Goal: Transaction & Acquisition: Purchase product/service

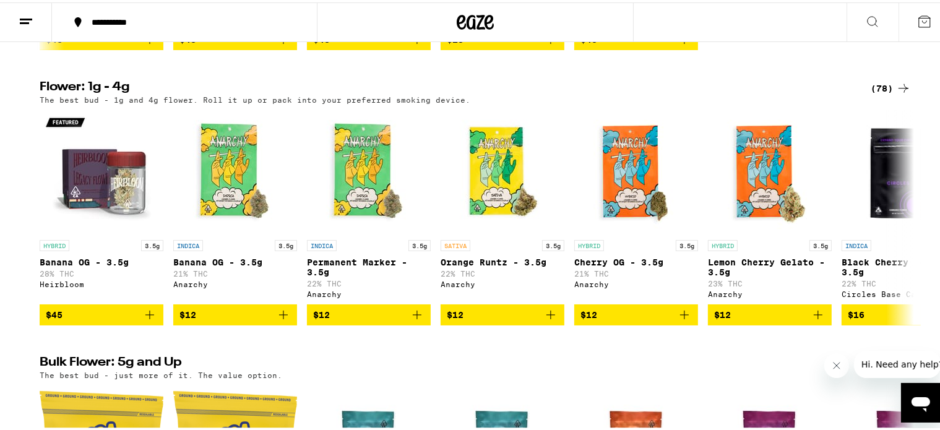
scroll to position [1485, 0]
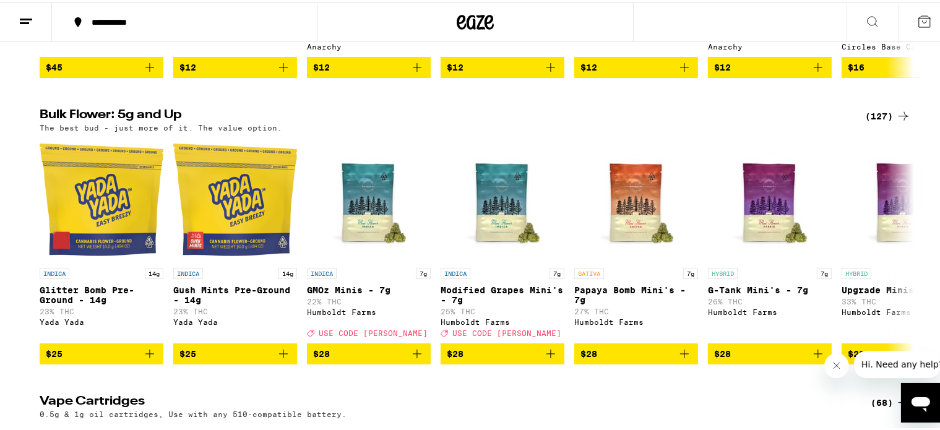
click at [877, 121] on div "(127)" at bounding box center [888, 113] width 46 height 15
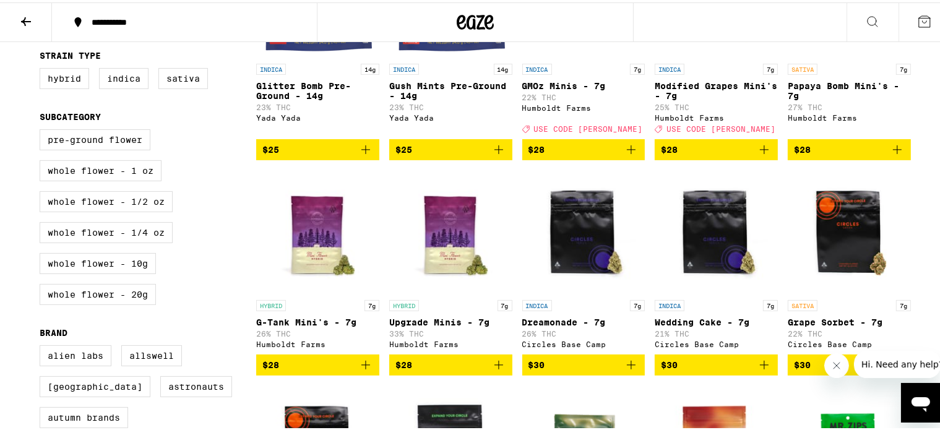
scroll to position [330, 0]
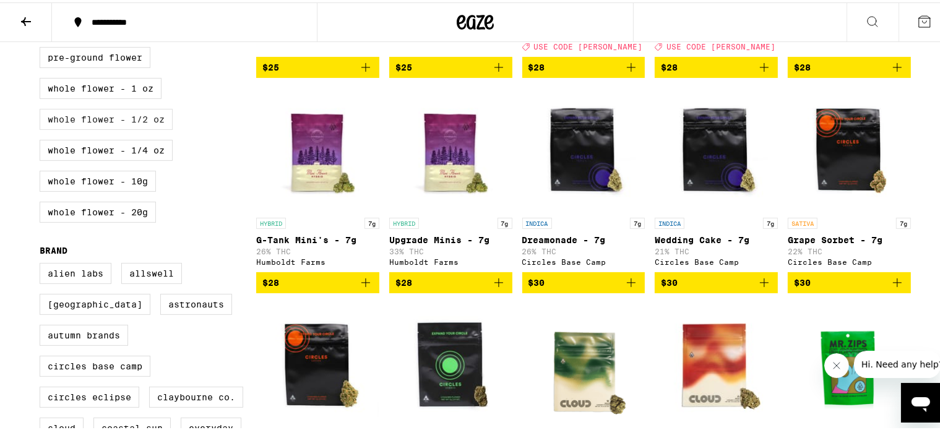
click at [129, 122] on label "Whole Flower - 1/2 oz" at bounding box center [106, 116] width 133 height 21
click at [43, 47] on input "Whole Flower - 1/2 oz" at bounding box center [42, 46] width 1 height 1
checkbox input "true"
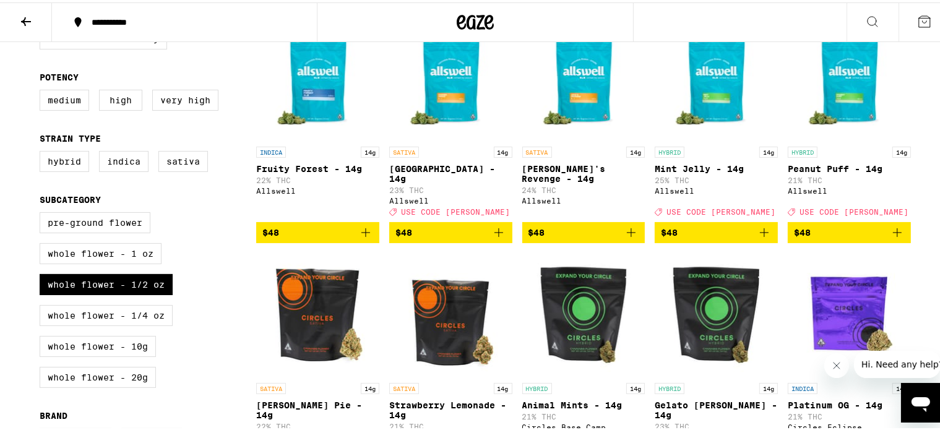
scroll to position [82, 0]
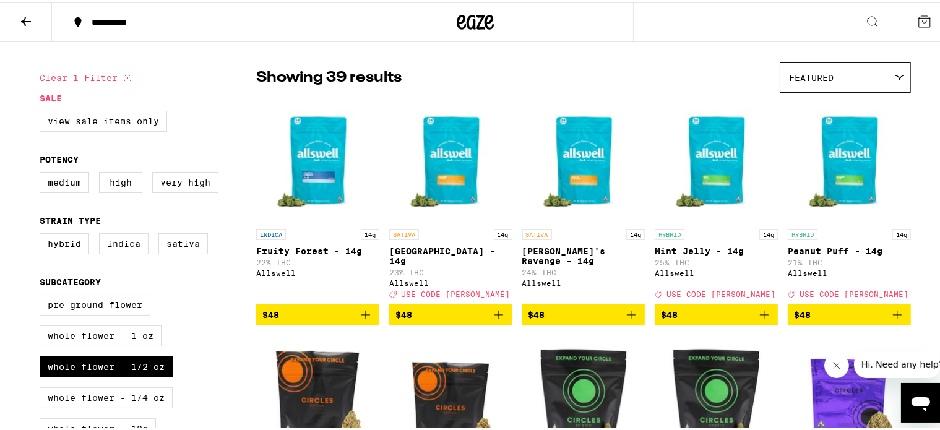
click at [491, 307] on icon "Add to bag" at bounding box center [498, 312] width 15 height 15
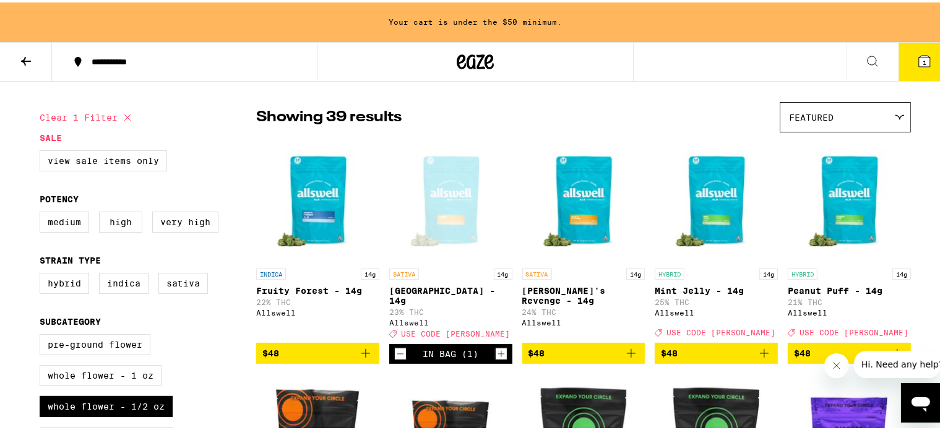
scroll to position [122, 0]
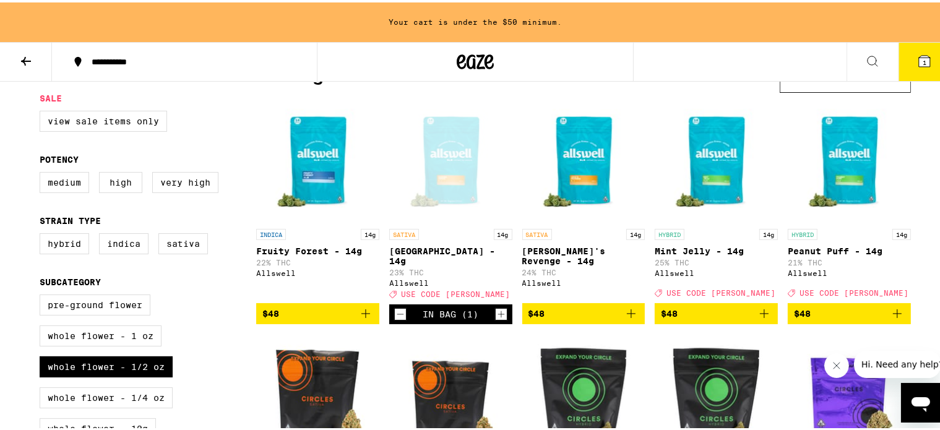
click at [767, 311] on button "$48" at bounding box center [716, 311] width 123 height 21
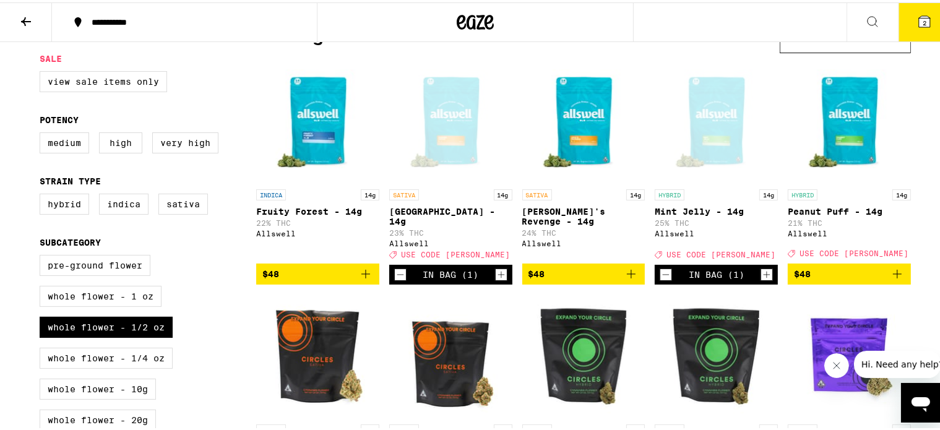
scroll to position [82, 0]
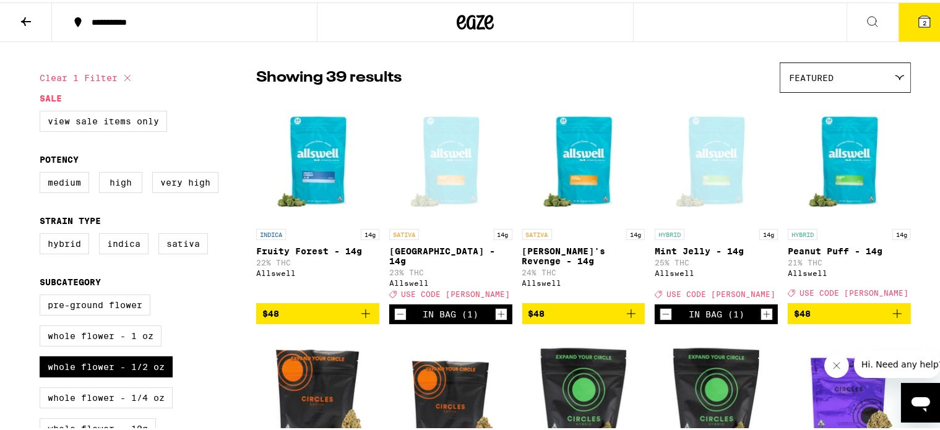
click at [919, 19] on icon at bounding box center [924, 19] width 11 height 11
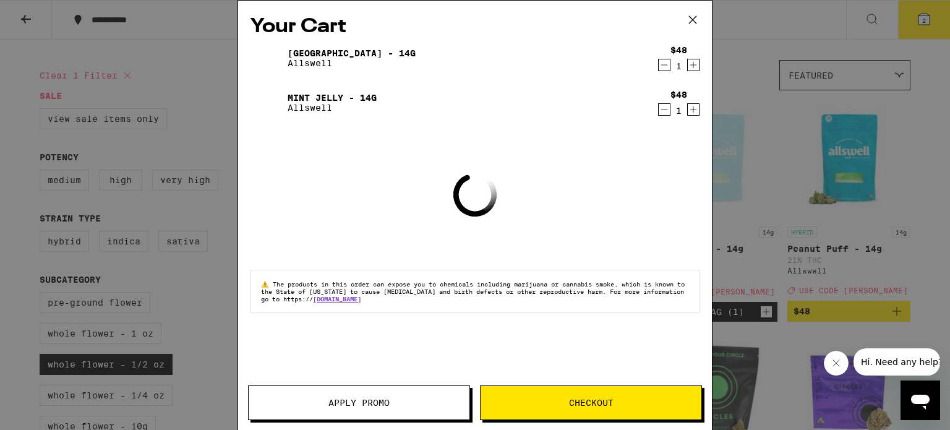
click at [421, 403] on span "Apply Promo" at bounding box center [359, 402] width 221 height 9
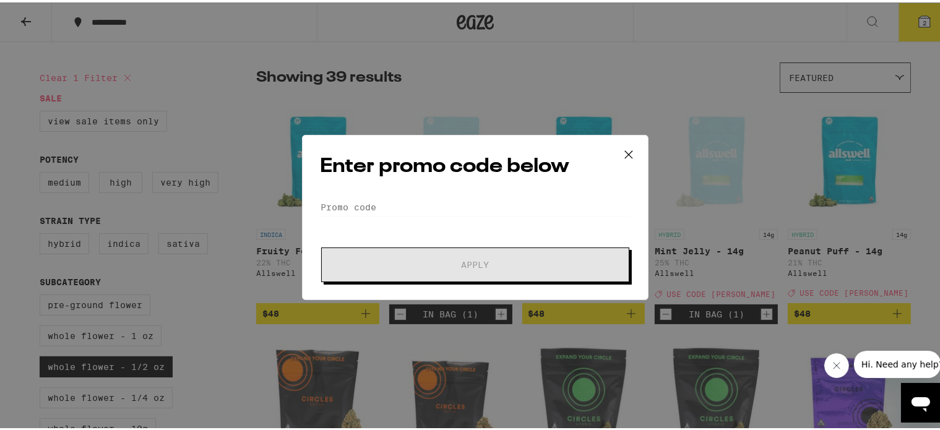
click at [332, 218] on form "Promo Code Apply" at bounding box center [475, 237] width 311 height 84
click at [332, 208] on input "Promo Code" at bounding box center [475, 204] width 311 height 19
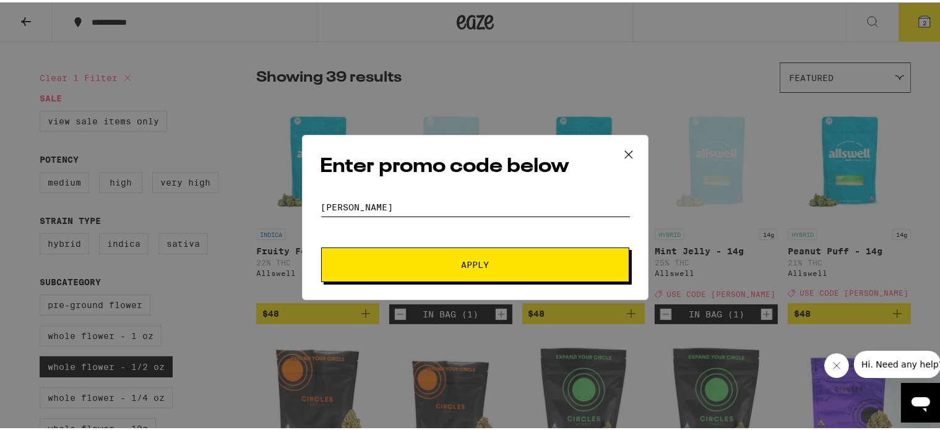
type input "[PERSON_NAME]"
click at [433, 248] on button "Apply" at bounding box center [475, 262] width 308 height 35
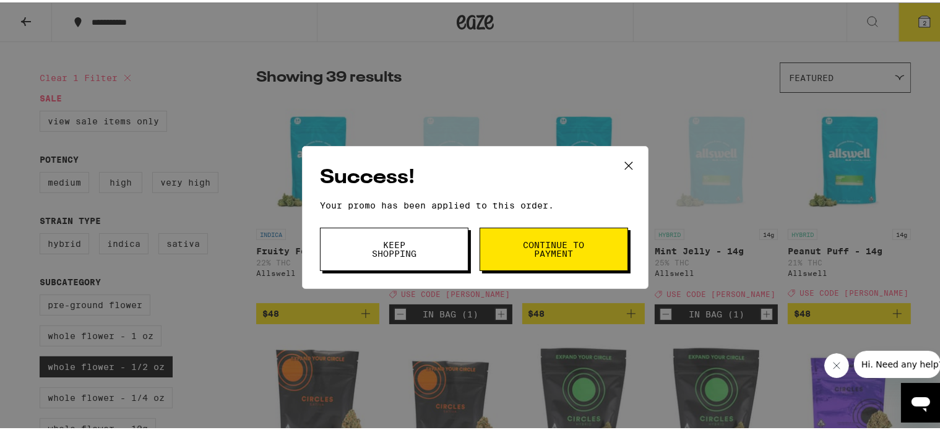
click at [522, 240] on span "Continue to payment" at bounding box center [553, 246] width 63 height 17
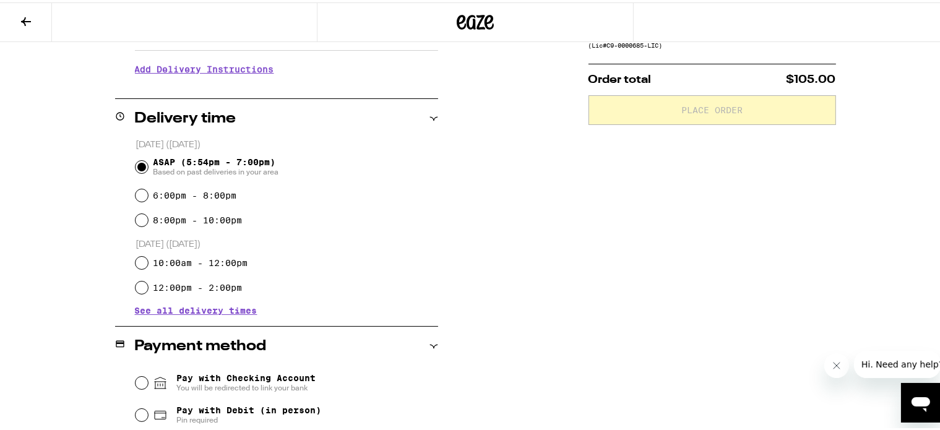
scroll to position [330, 0]
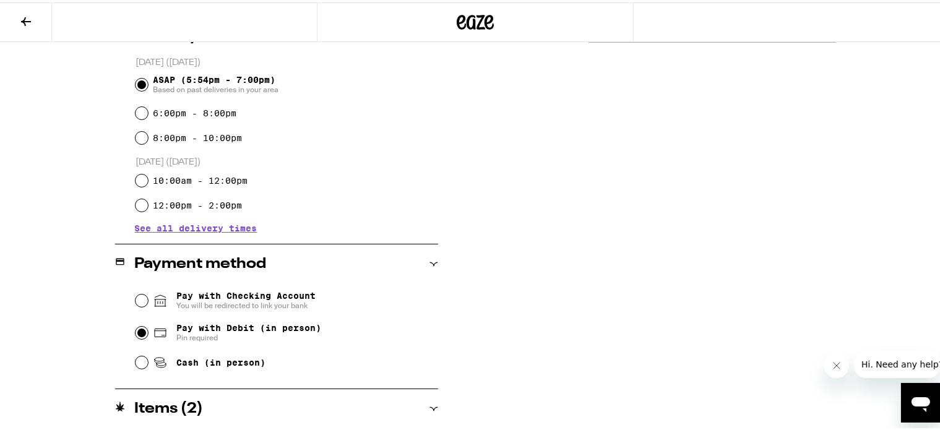
click at [136, 330] on input "Pay with Debit (in person) Pin required" at bounding box center [141, 330] width 12 height 12
radio input "true"
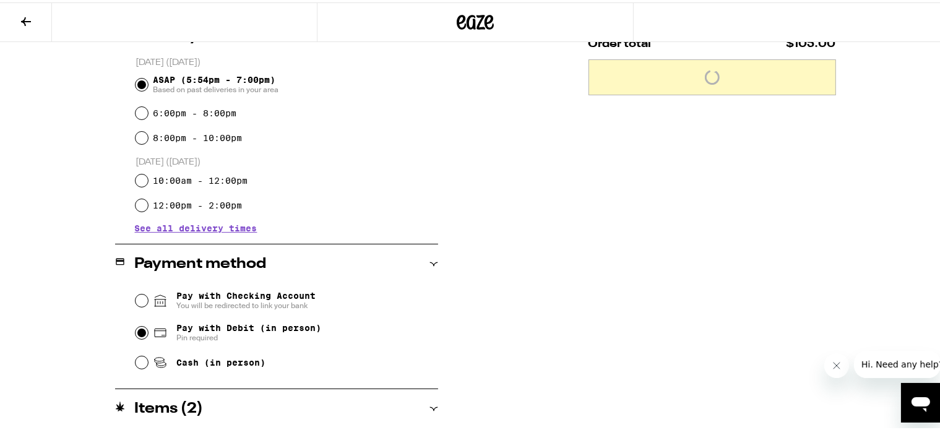
scroll to position [0, 0]
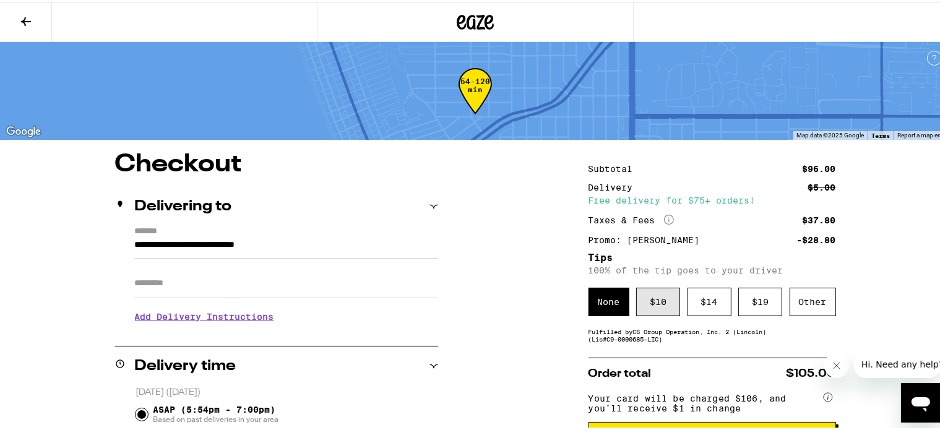
click at [663, 301] on div "$ 10" at bounding box center [658, 299] width 44 height 28
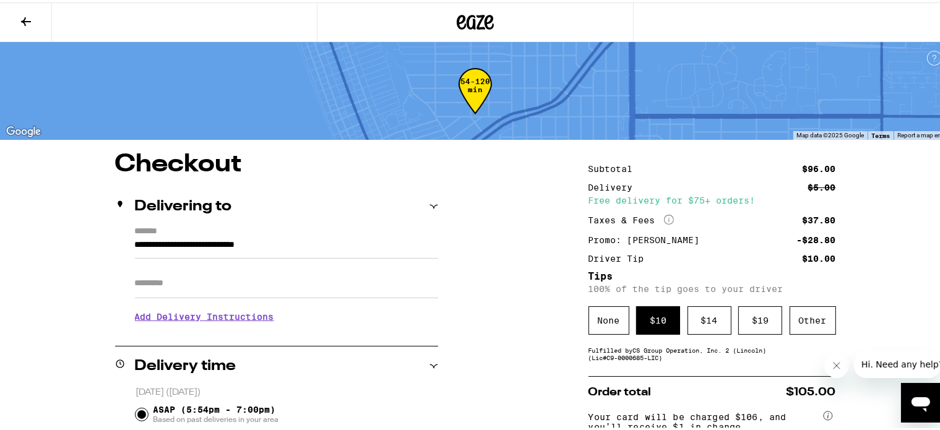
scroll to position [82, 0]
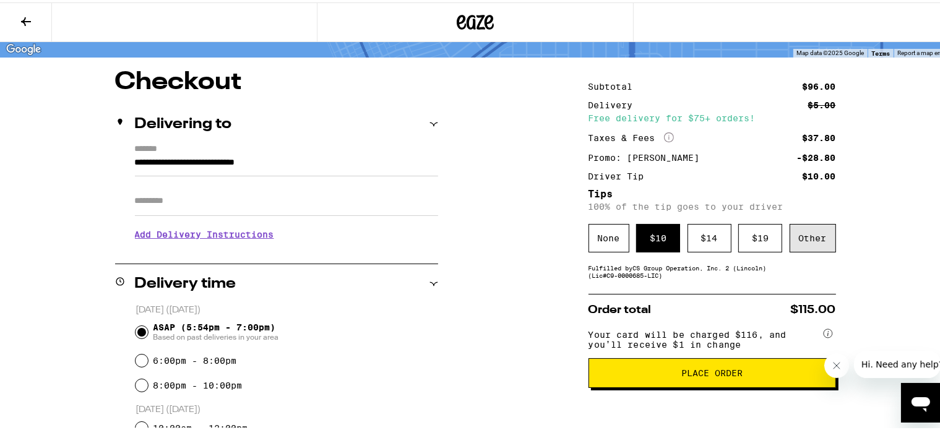
click at [824, 239] on div "Other" at bounding box center [812, 235] width 46 height 28
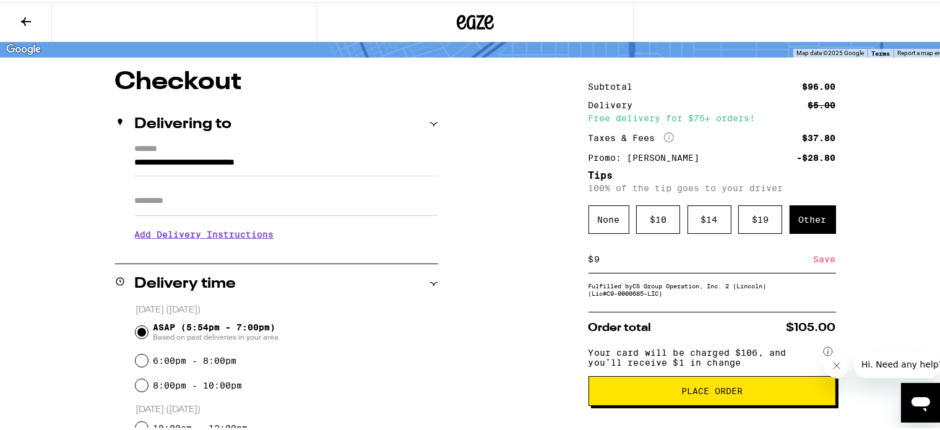
type input "9"
click at [872, 239] on div "**********" at bounding box center [475, 415] width 891 height 696
click at [802, 294] on div "Fulfilled by CS Group Operation, Inc. 2 ([PERSON_NAME]) (Lic# C9-0000685-LIC )" at bounding box center [711, 287] width 247 height 15
click at [820, 257] on div "Save" at bounding box center [825, 256] width 22 height 27
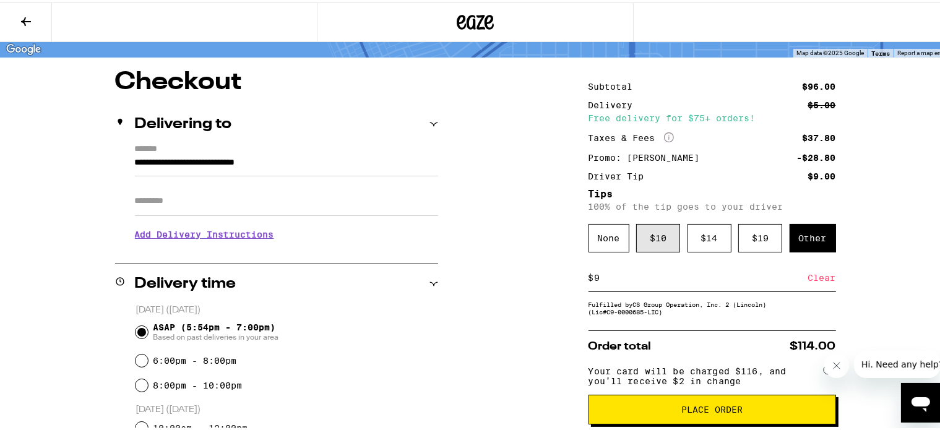
click at [649, 239] on div "$ 10" at bounding box center [658, 235] width 44 height 28
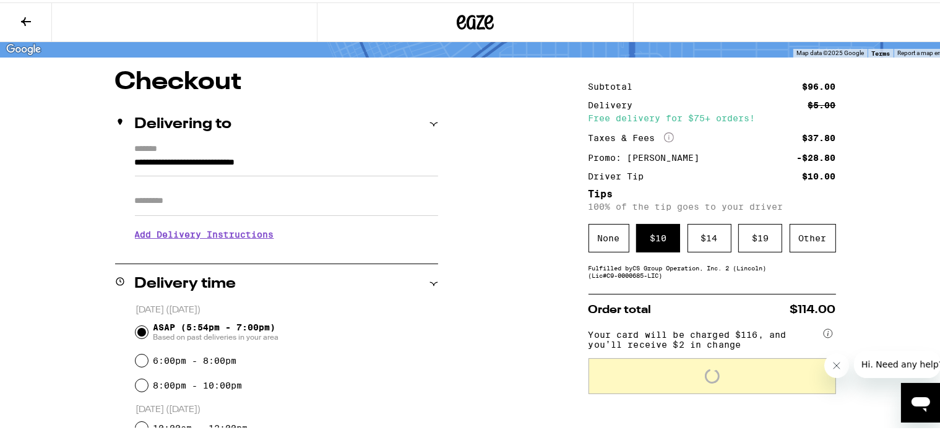
scroll to position [165, 0]
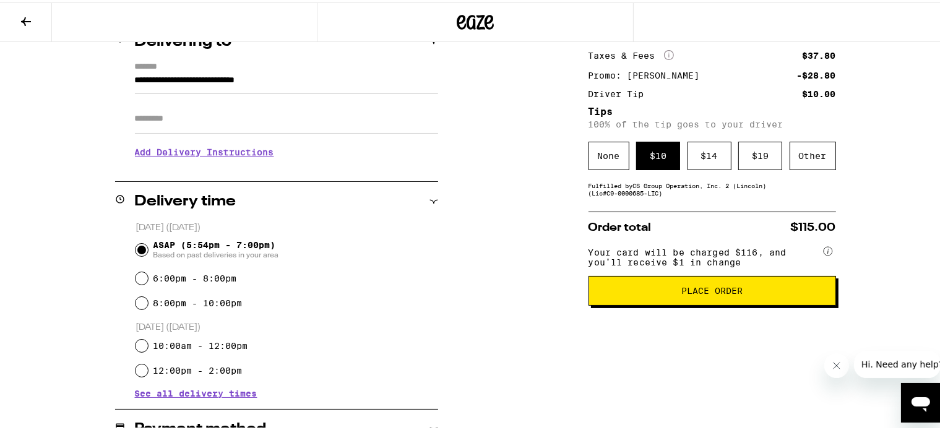
click at [729, 293] on span "Place Order" at bounding box center [711, 288] width 61 height 9
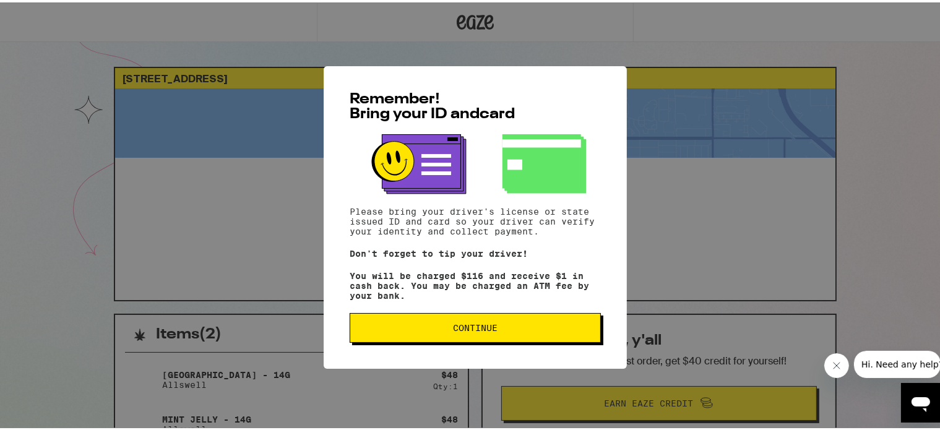
click at [460, 339] on button "Continue" at bounding box center [475, 326] width 251 height 30
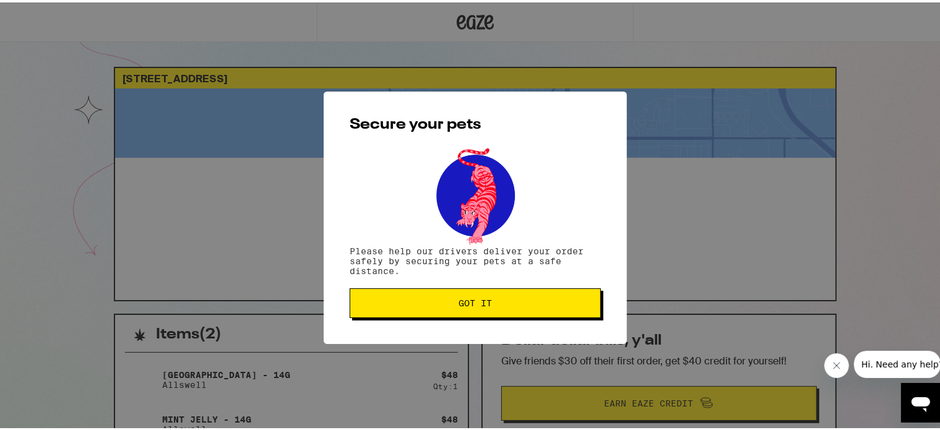
click at [461, 303] on span "Got it" at bounding box center [474, 300] width 33 height 9
